Goal: Task Accomplishment & Management: Manage account settings

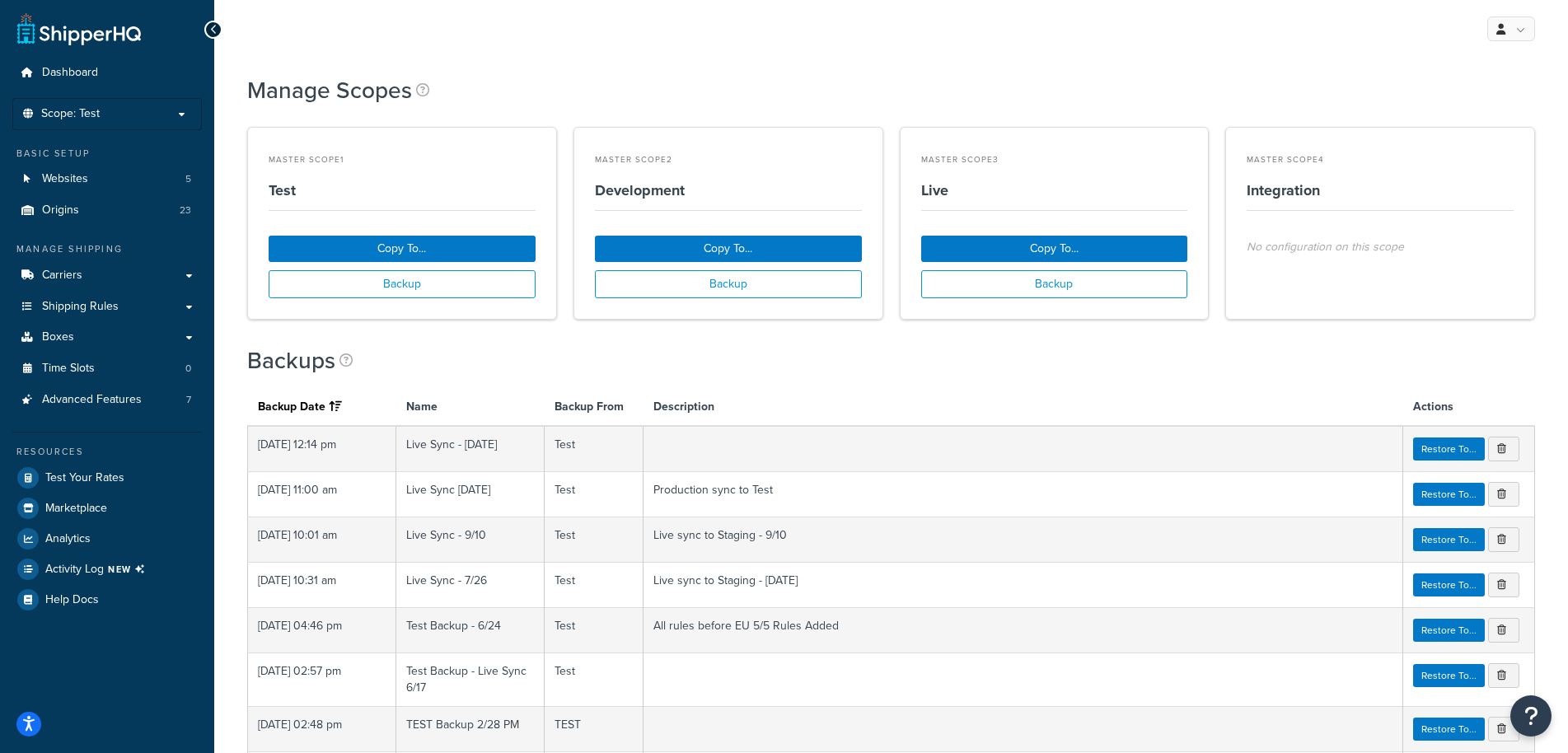
scroll to position [252, 0]
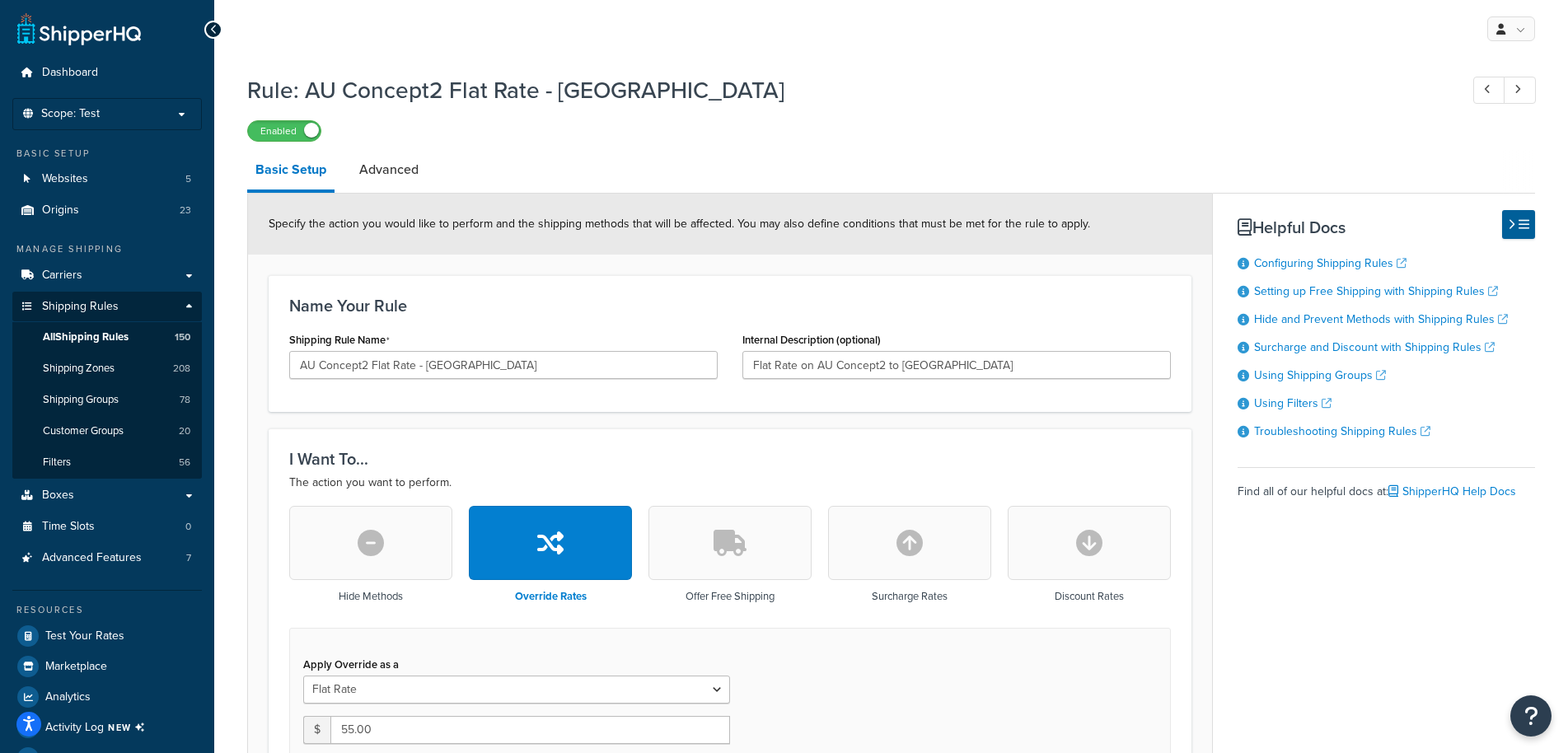
select select "ITEM"
click at [90, 118] on span "Scope: Test" at bounding box center [71, 113] width 59 height 14
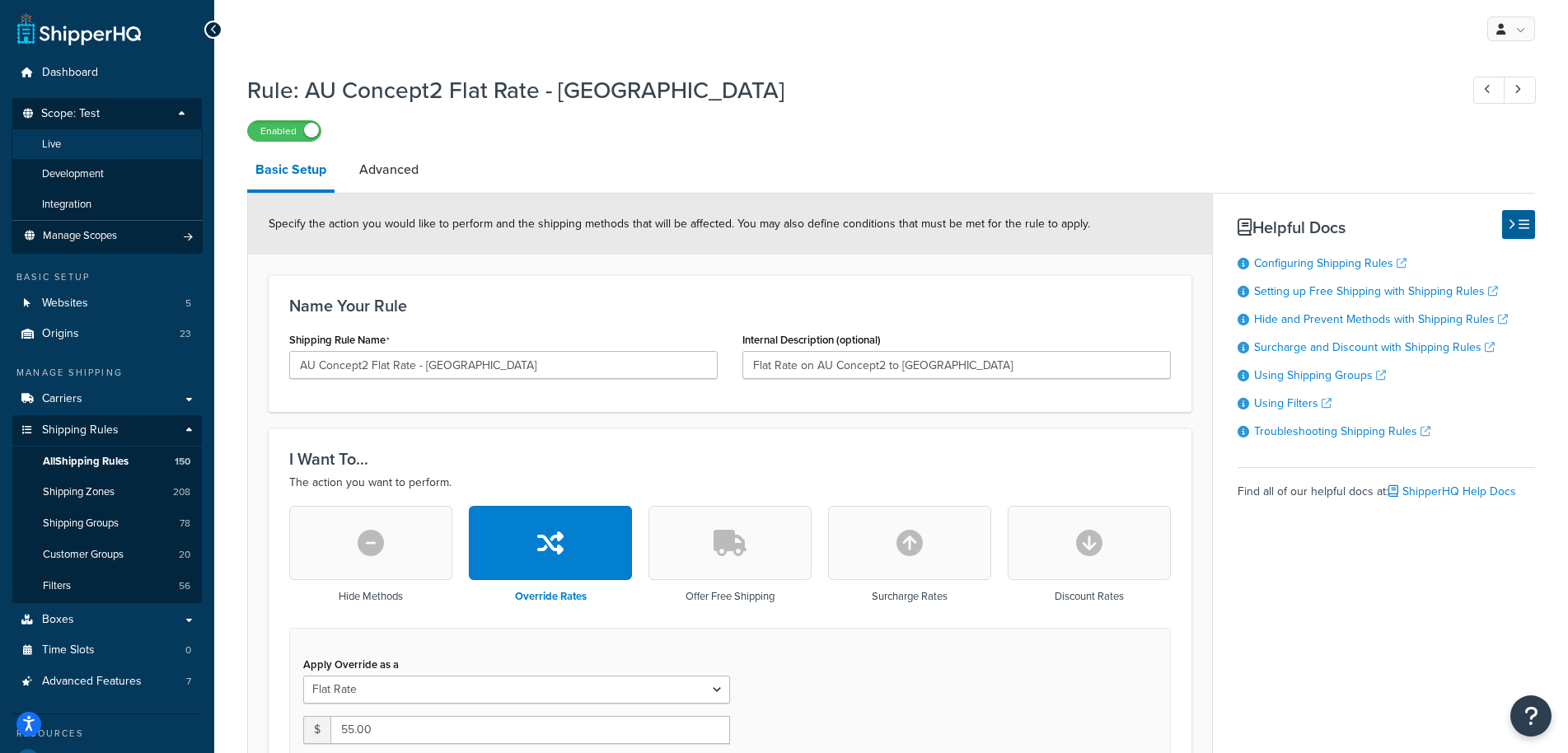
click at [71, 135] on li "Live" at bounding box center [107, 145] width 191 height 30
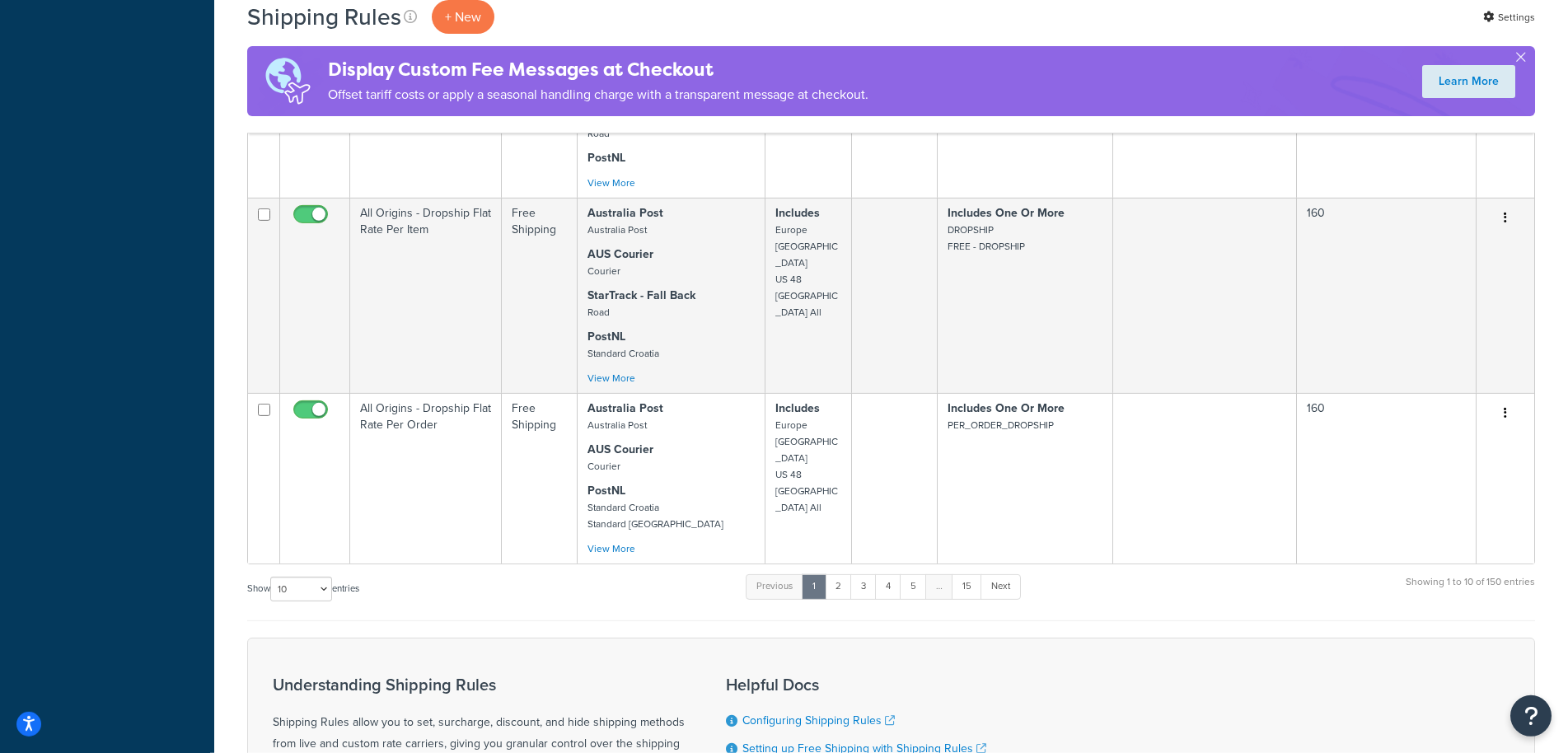
scroll to position [1659, 0]
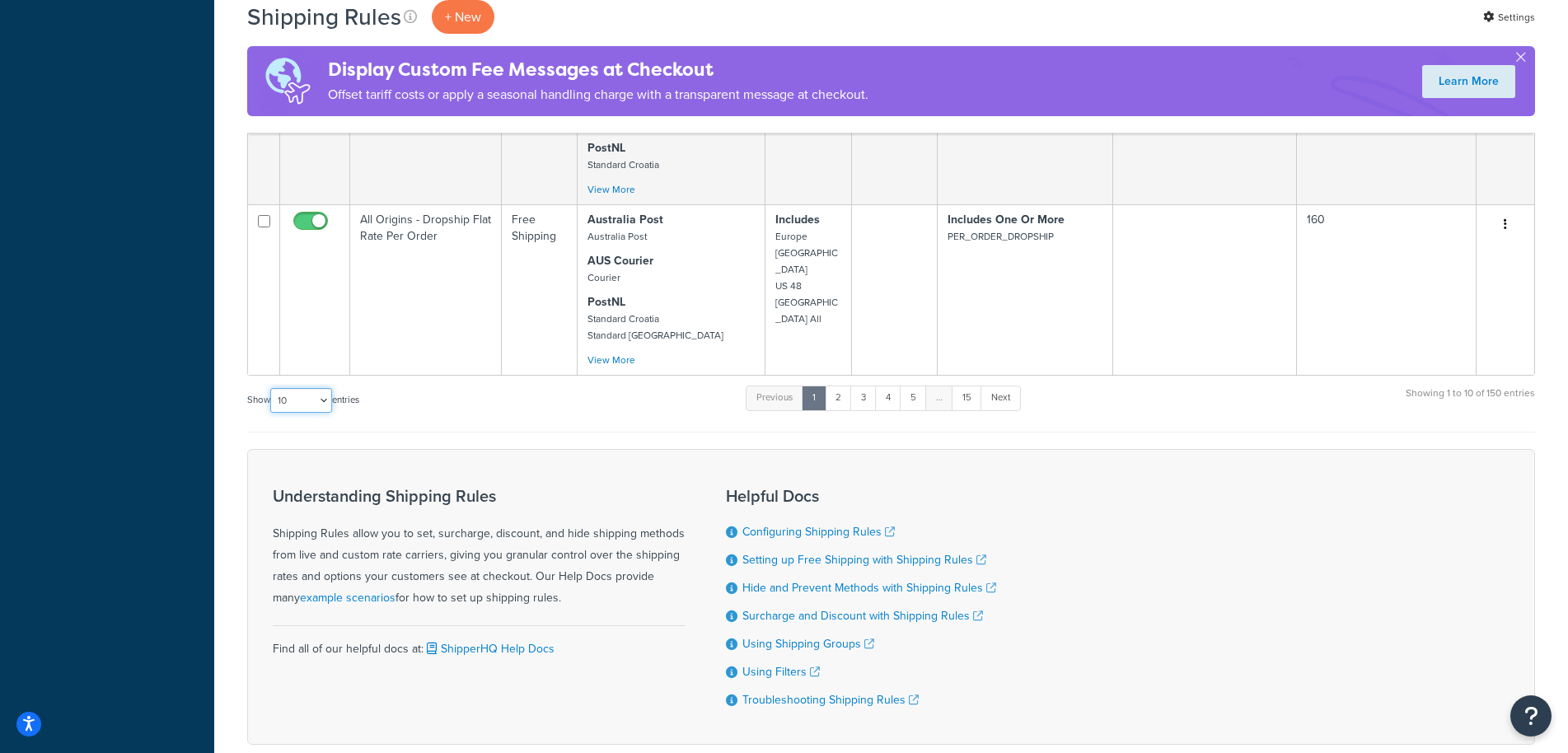
click at [271, 388] on select "10 15 25 50 100 1000" at bounding box center [302, 400] width 62 height 24
select select "1000"
click option "1000" at bounding box center [0, 0] width 0 height 0
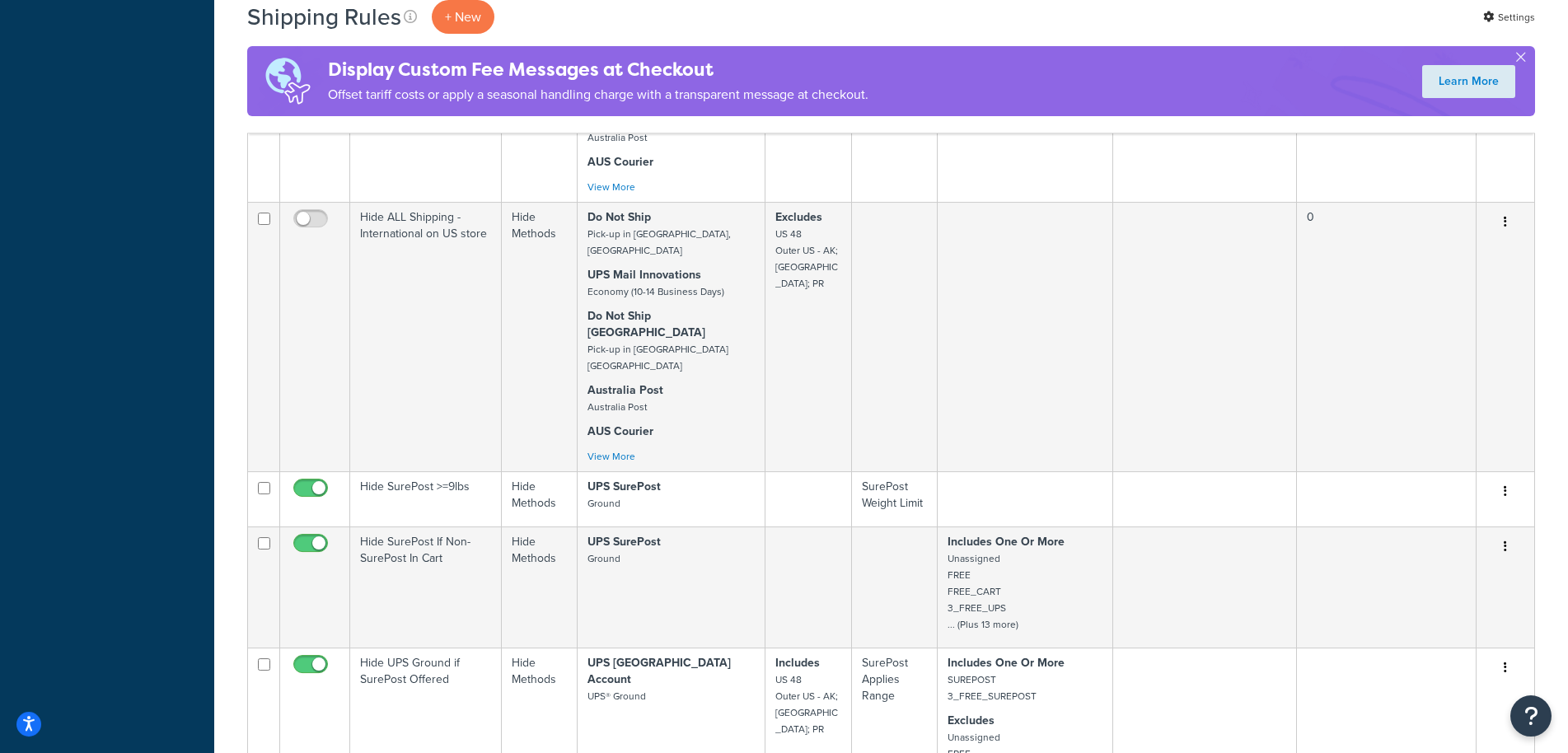
scroll to position [20385, 0]
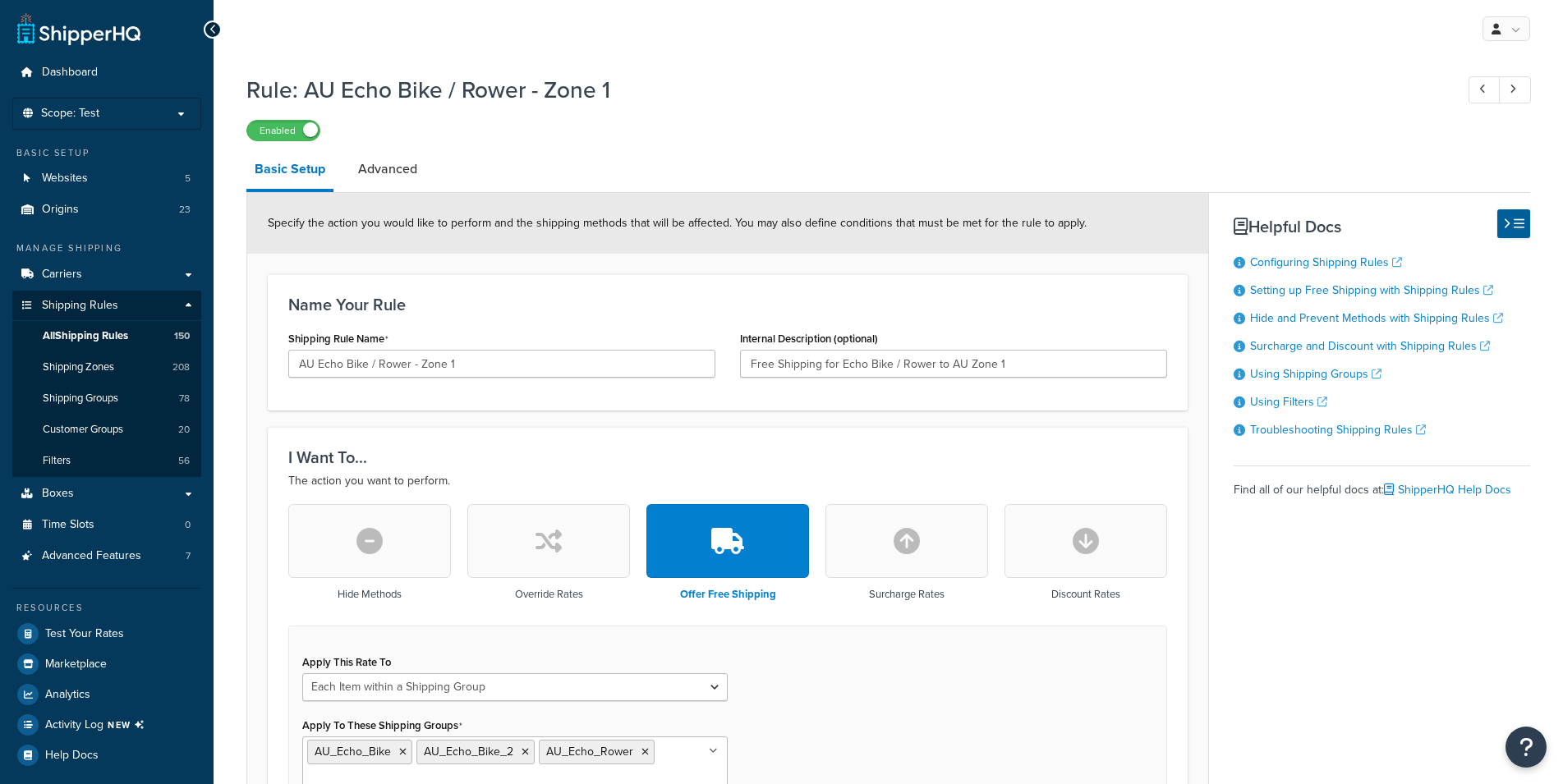
select select "ITEM"
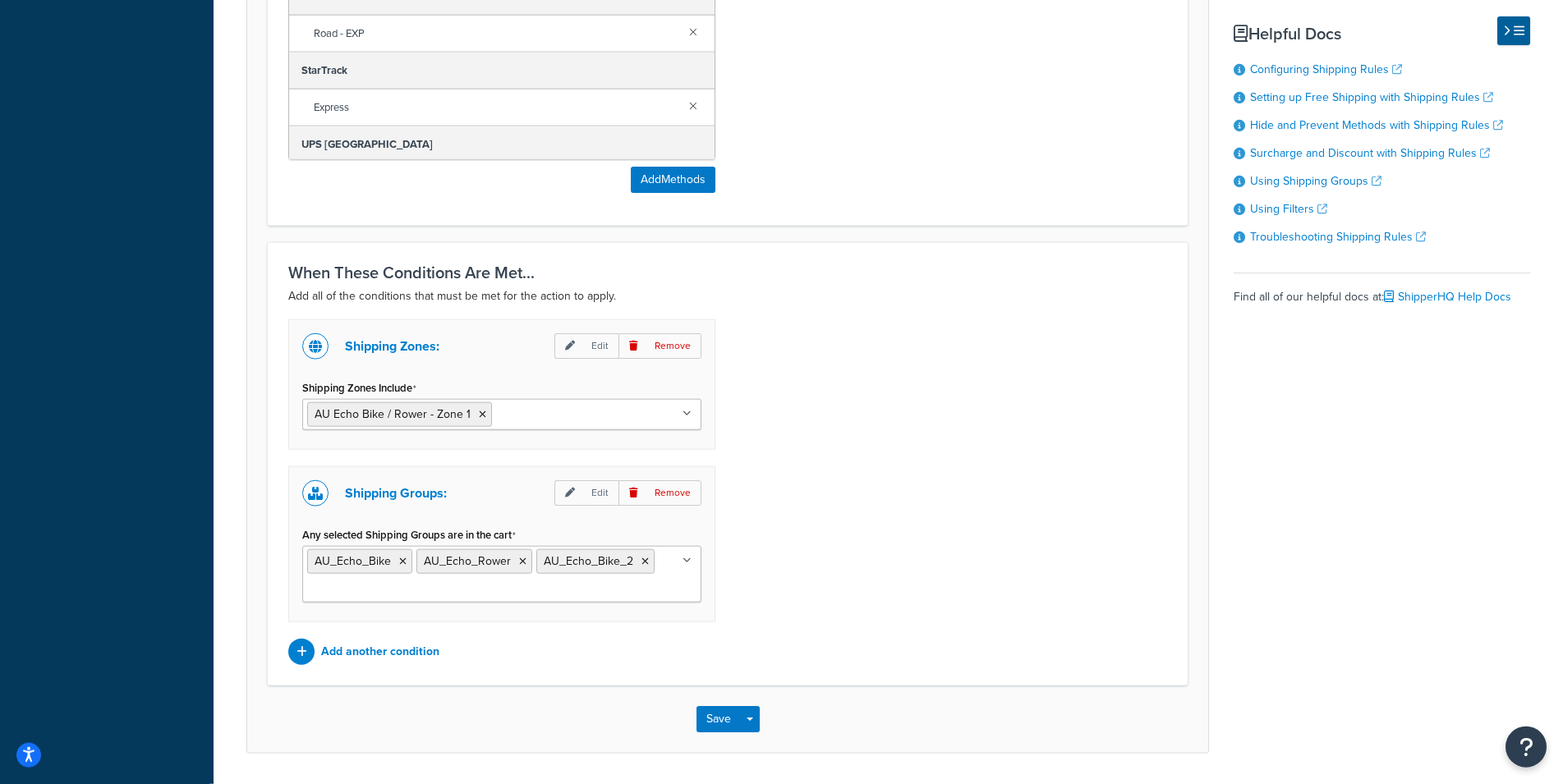
scroll to position [1271, 0]
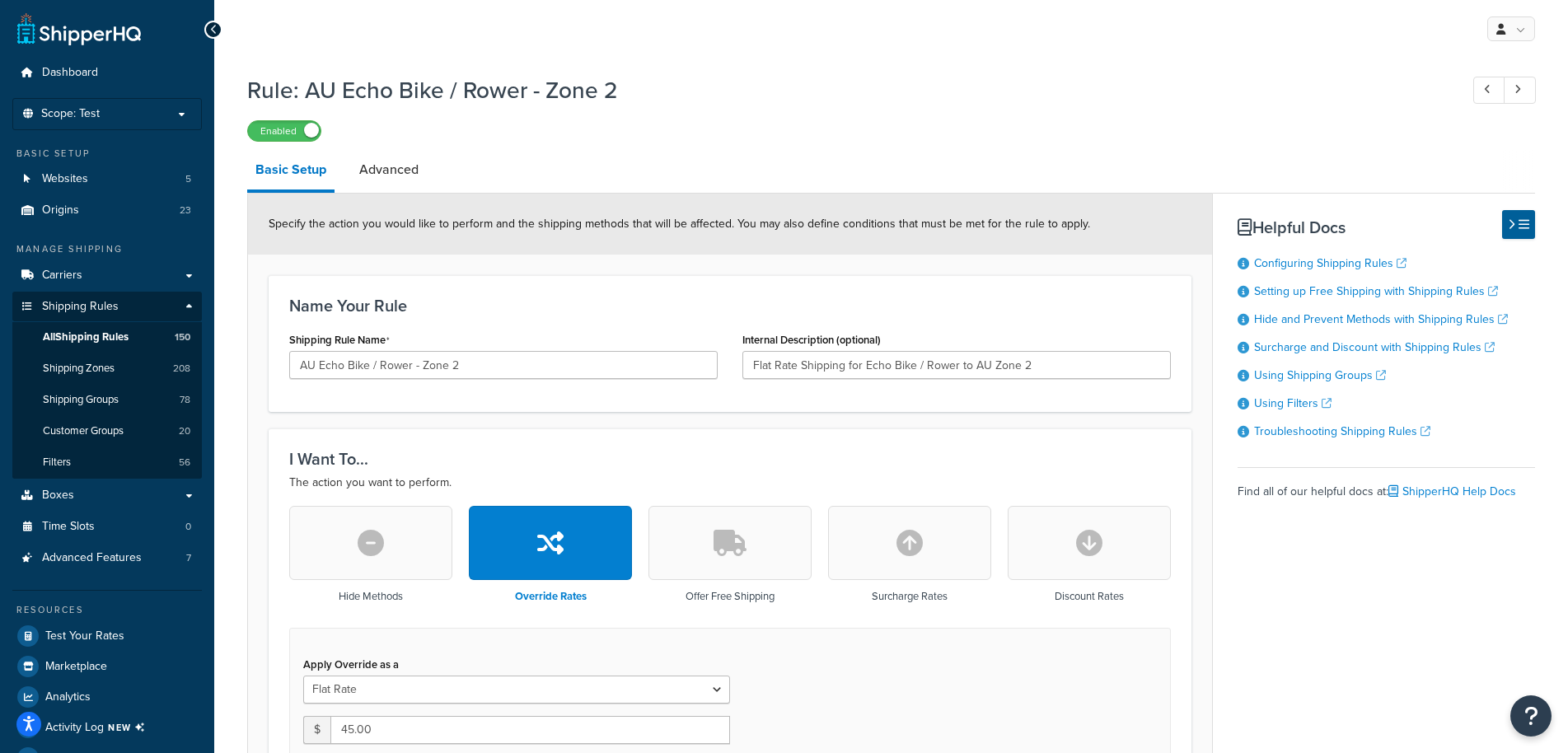
select select "ITEM"
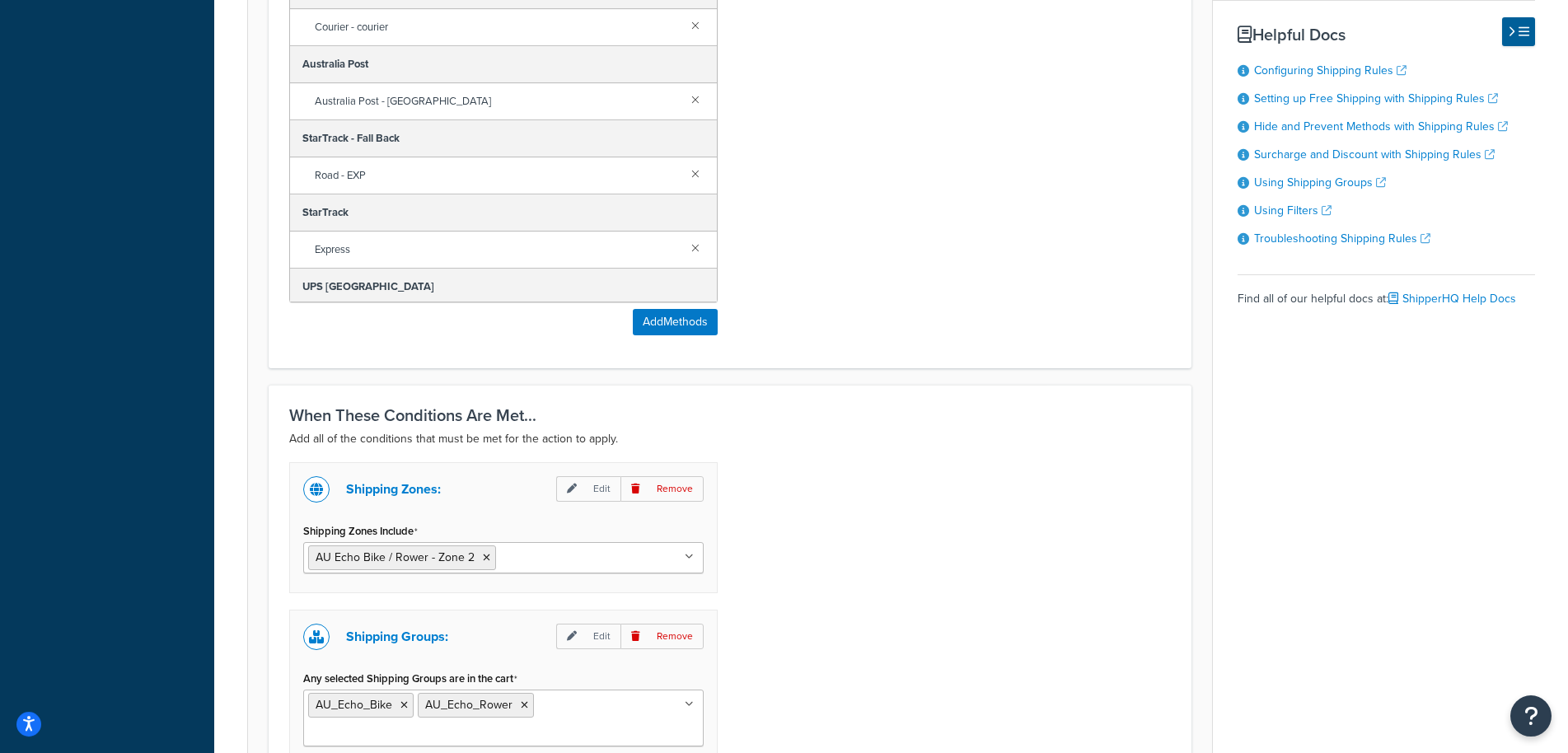
scroll to position [1261, 0]
